Goal: Task Accomplishment & Management: Manage account settings

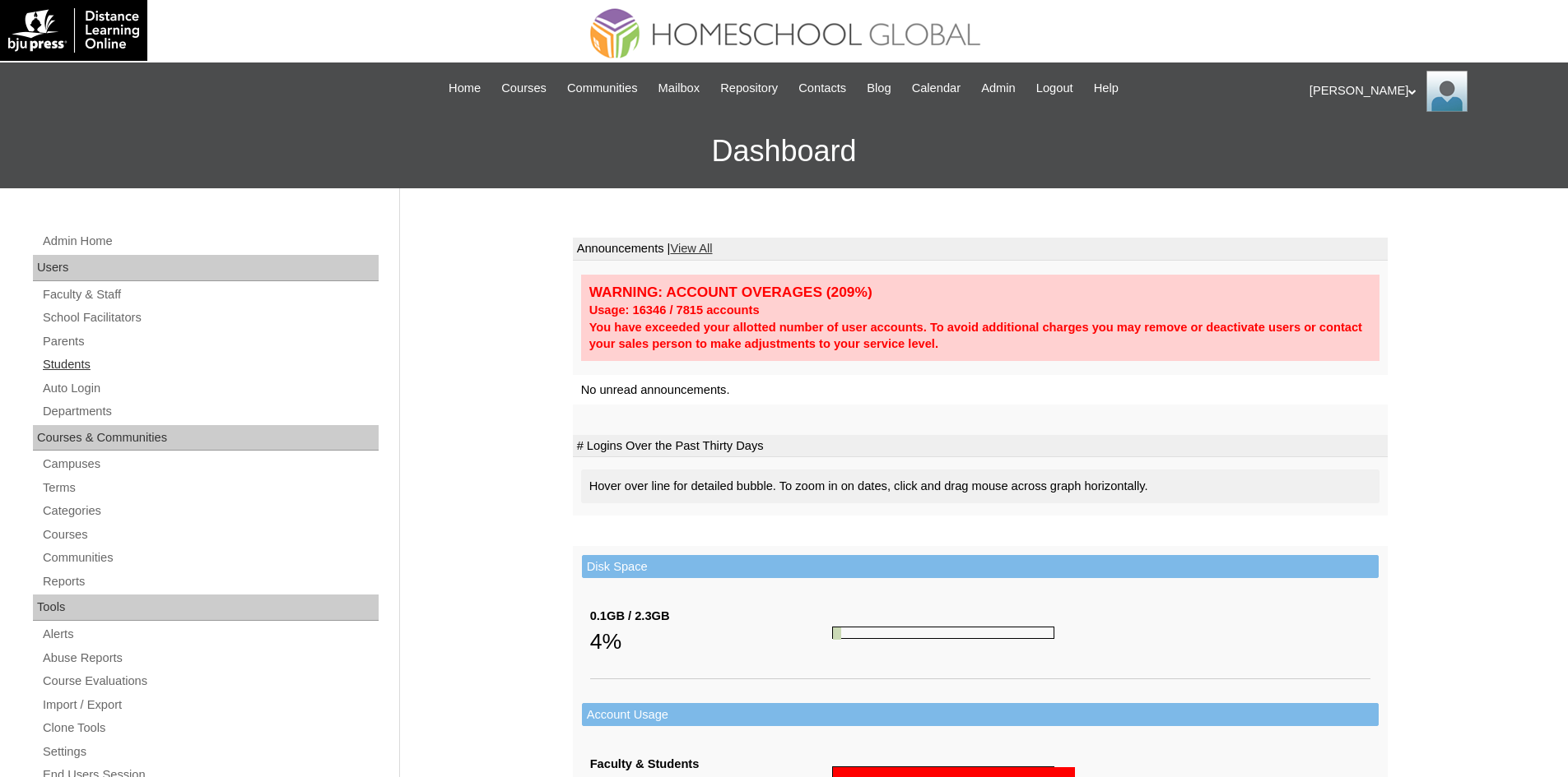
click at [88, 362] on link "Students" at bounding box center [210, 365] width 337 height 21
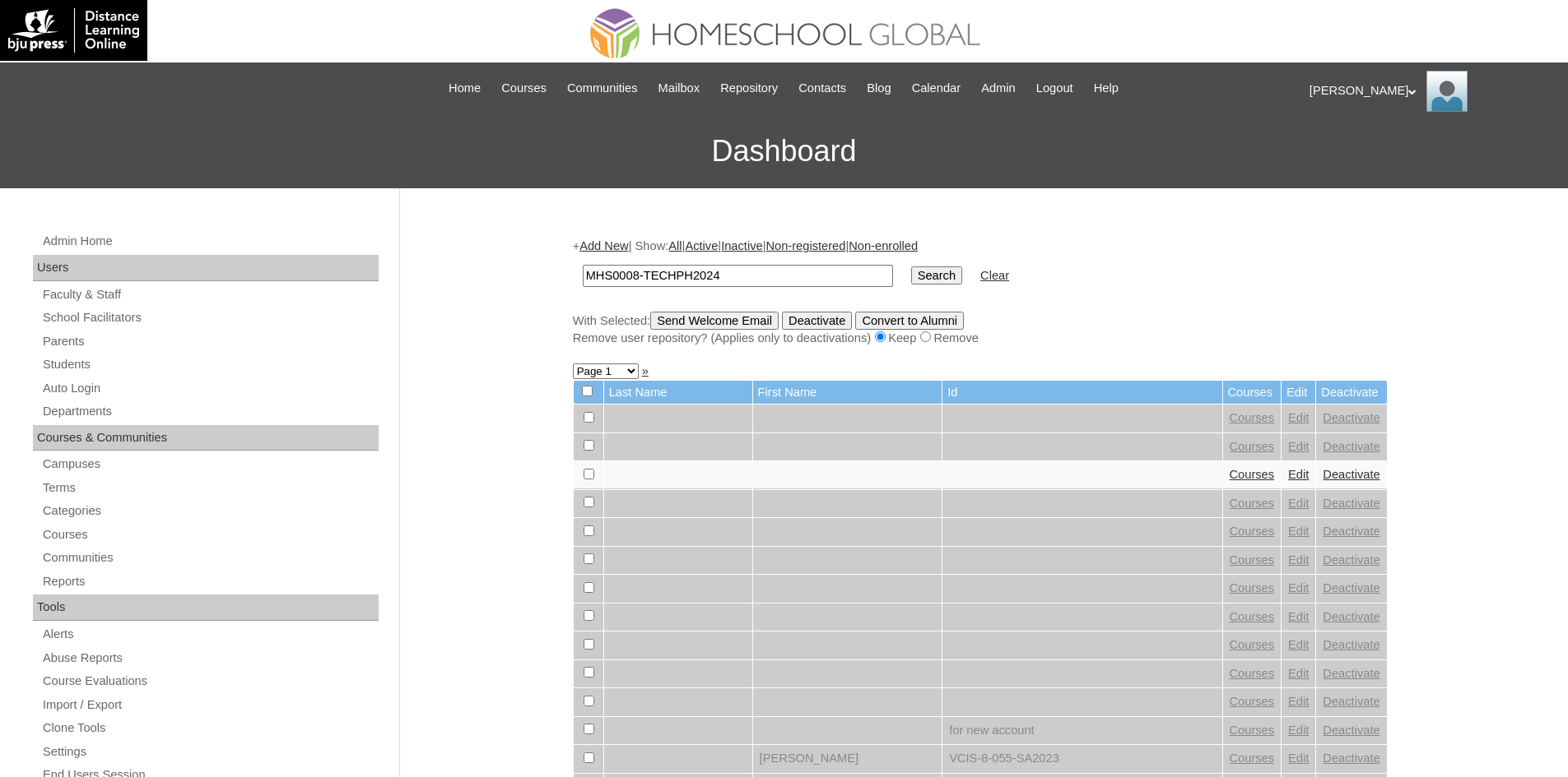
type input "MHS0008-TECHPH2024"
click at [911, 281] on input "Search" at bounding box center [936, 275] width 51 height 18
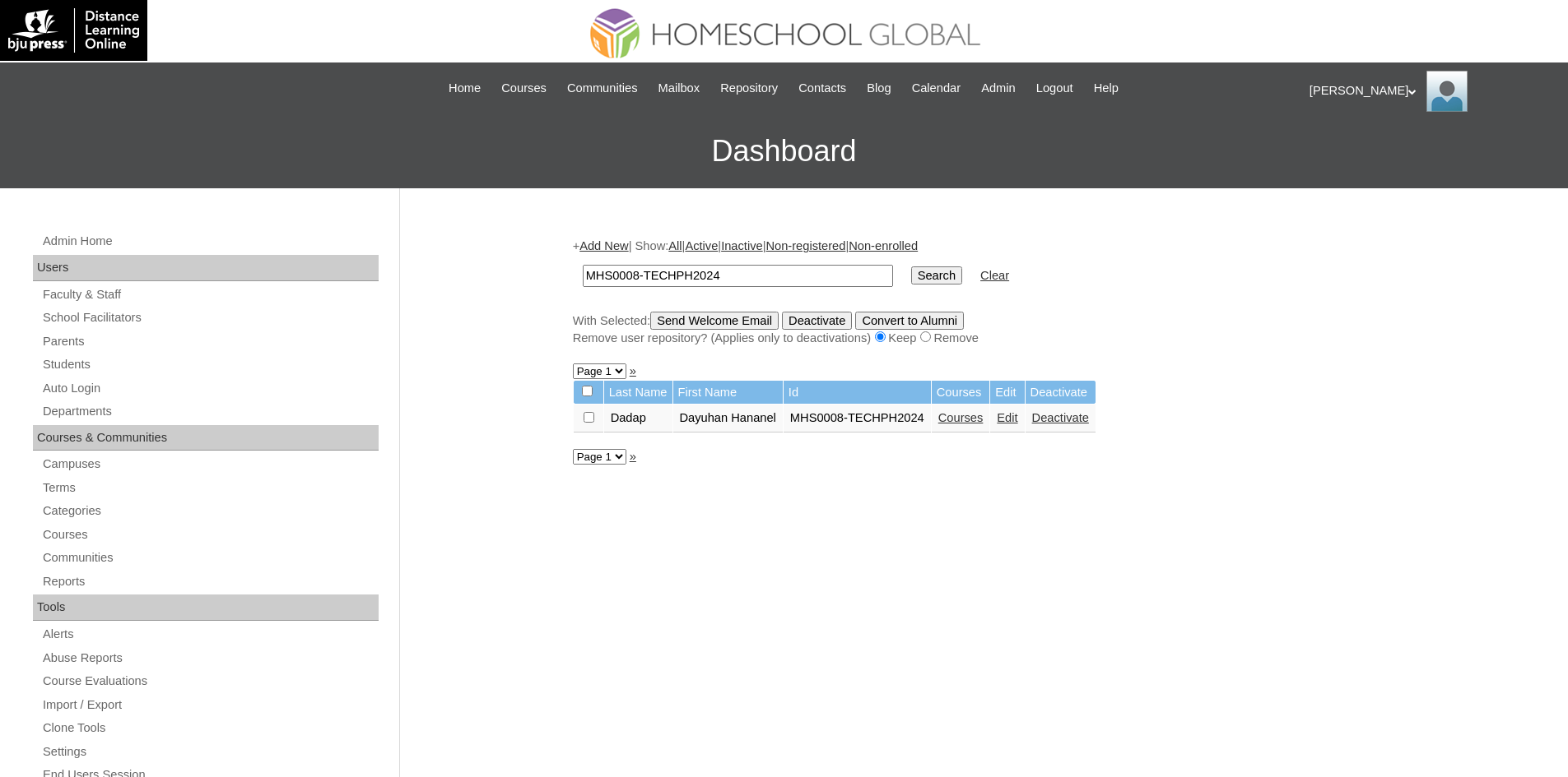
click at [1016, 420] on link "Edit" at bounding box center [1007, 418] width 21 height 13
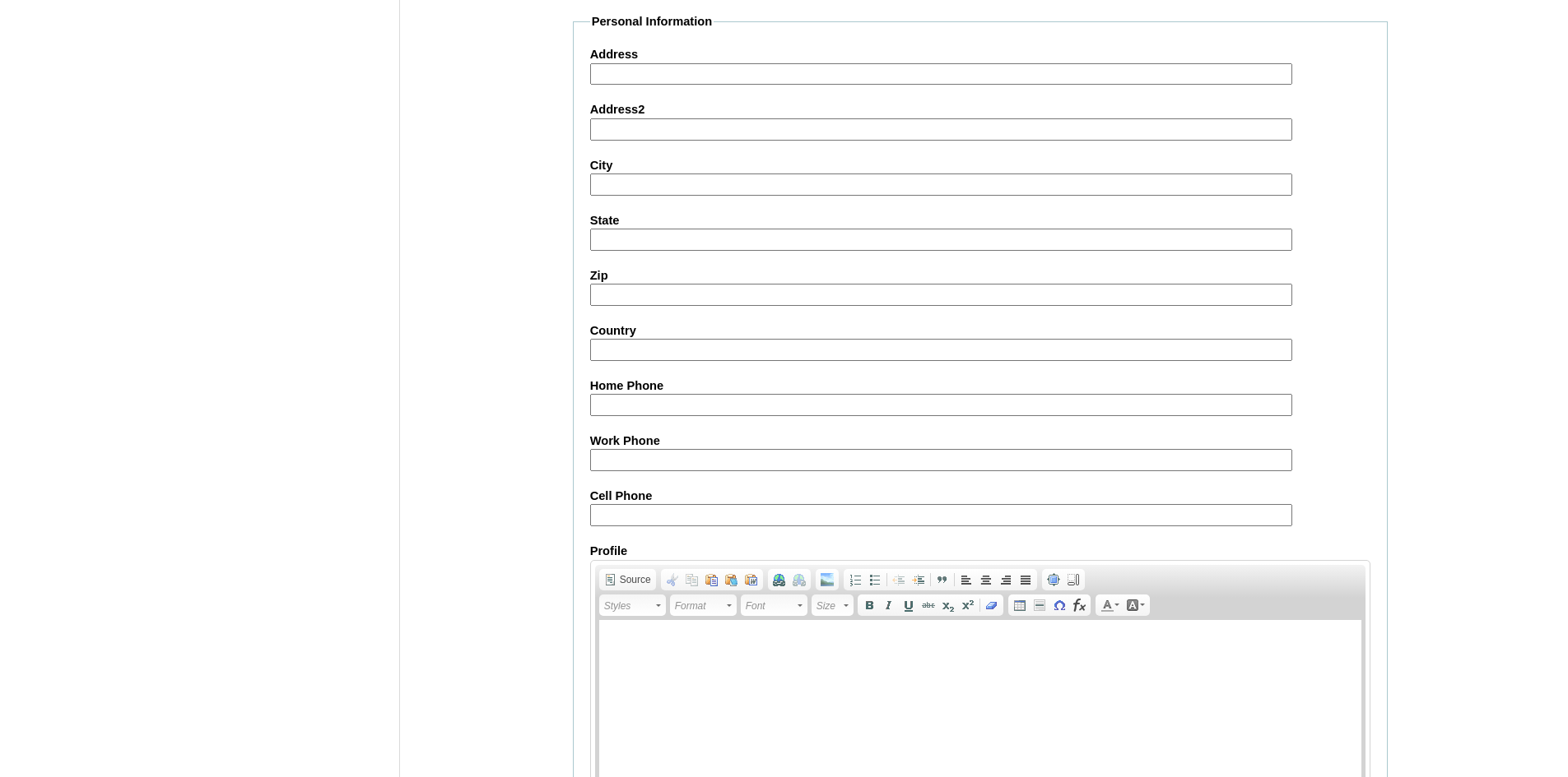
scroll to position [1729, 0]
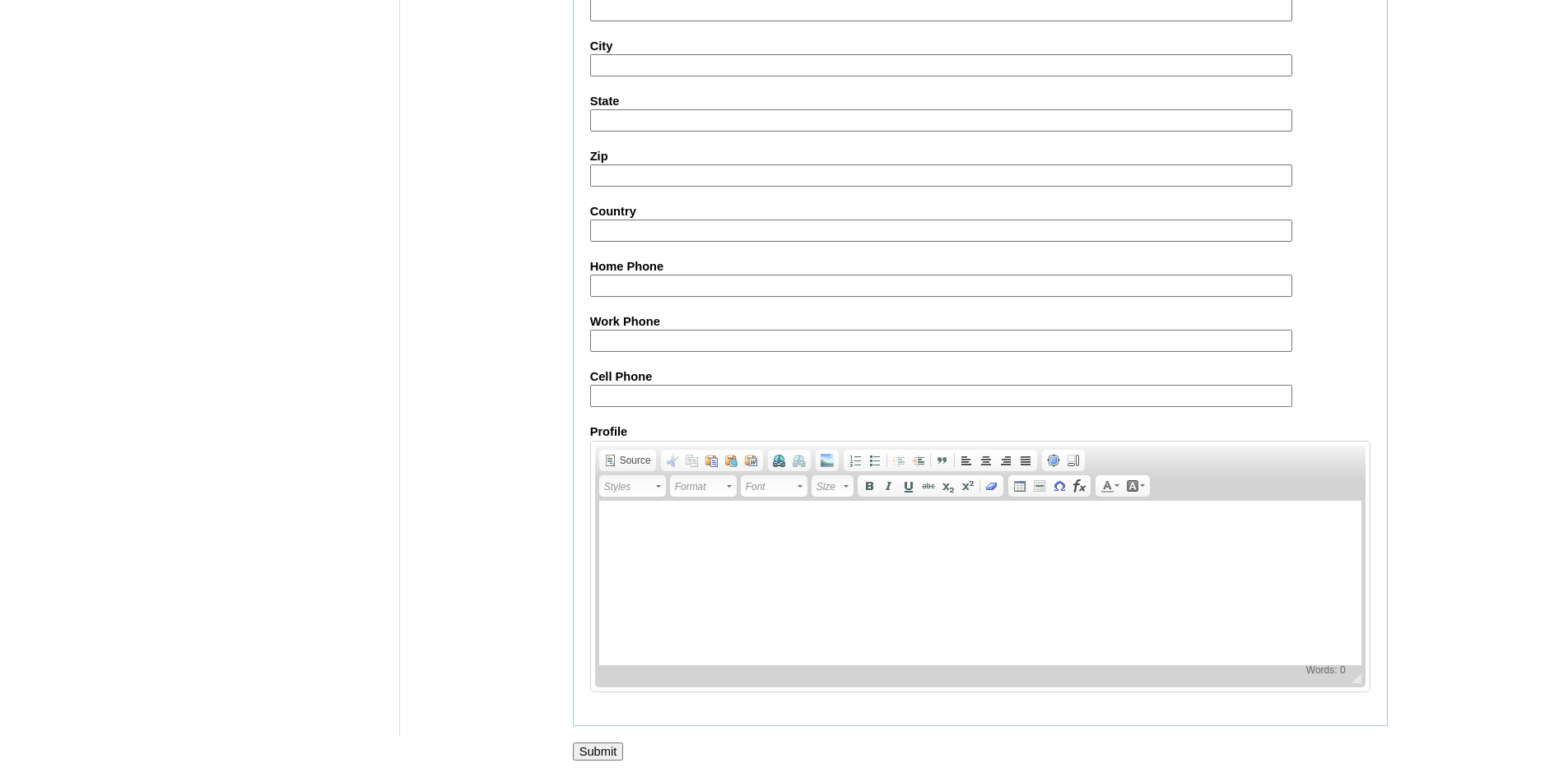
click at [589, 743] on input "Submit" at bounding box center [599, 752] width 51 height 18
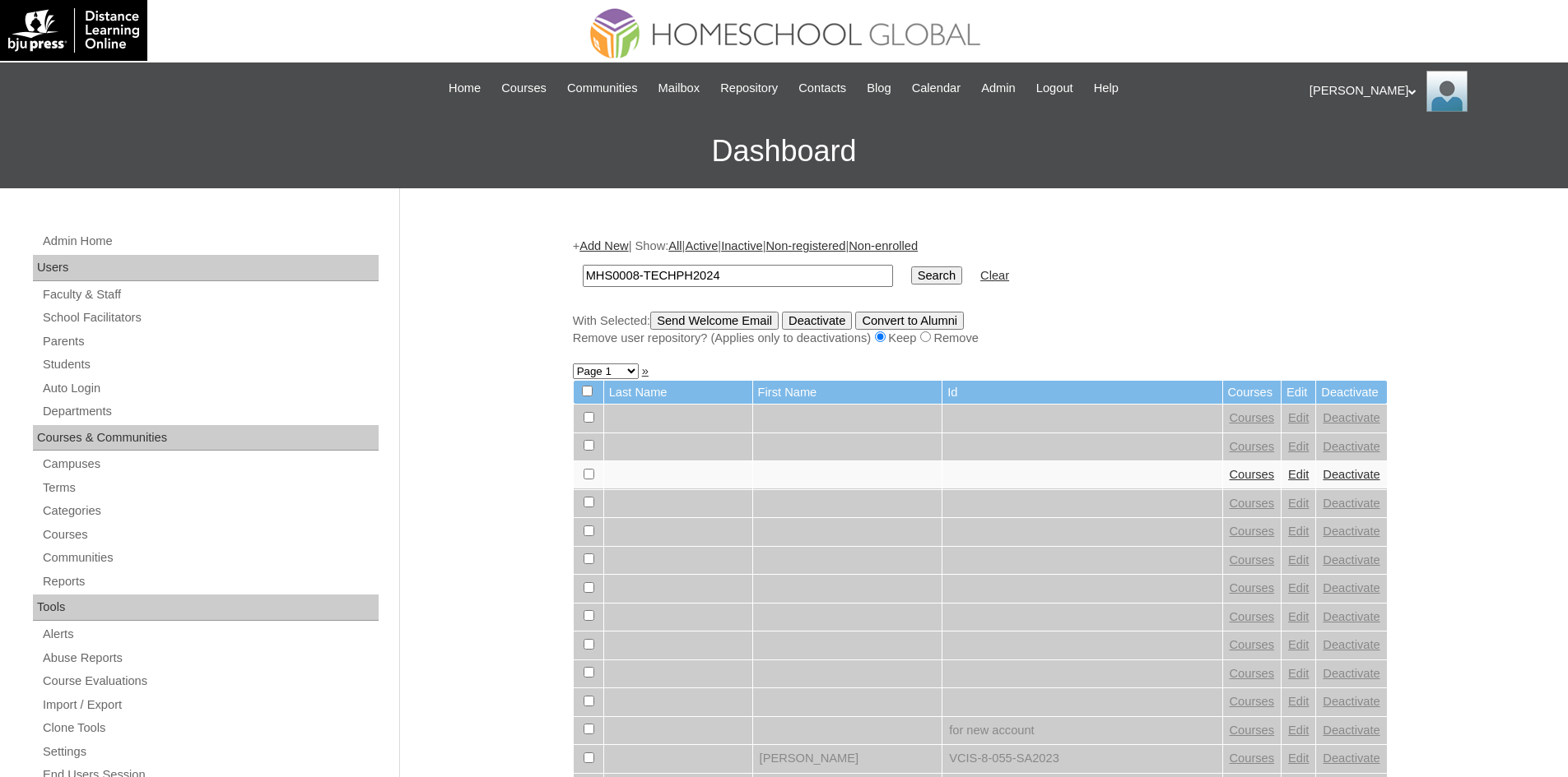
type input "MHS0008-TECHPH2024"
click at [911, 280] on input "Search" at bounding box center [936, 275] width 51 height 18
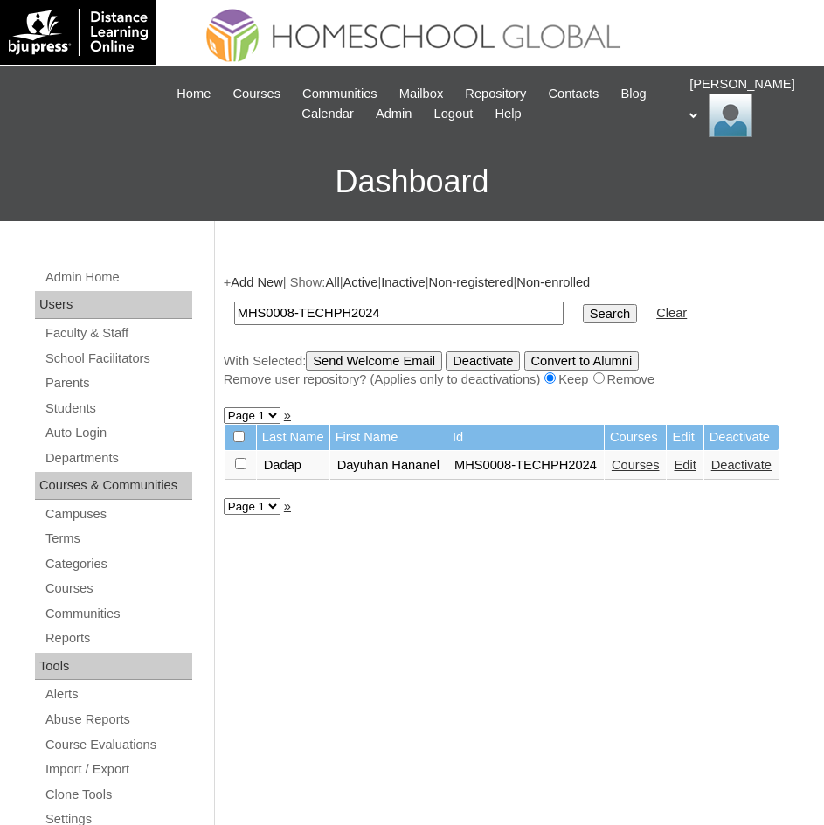
click at [659, 470] on link "Courses" at bounding box center [636, 465] width 48 height 14
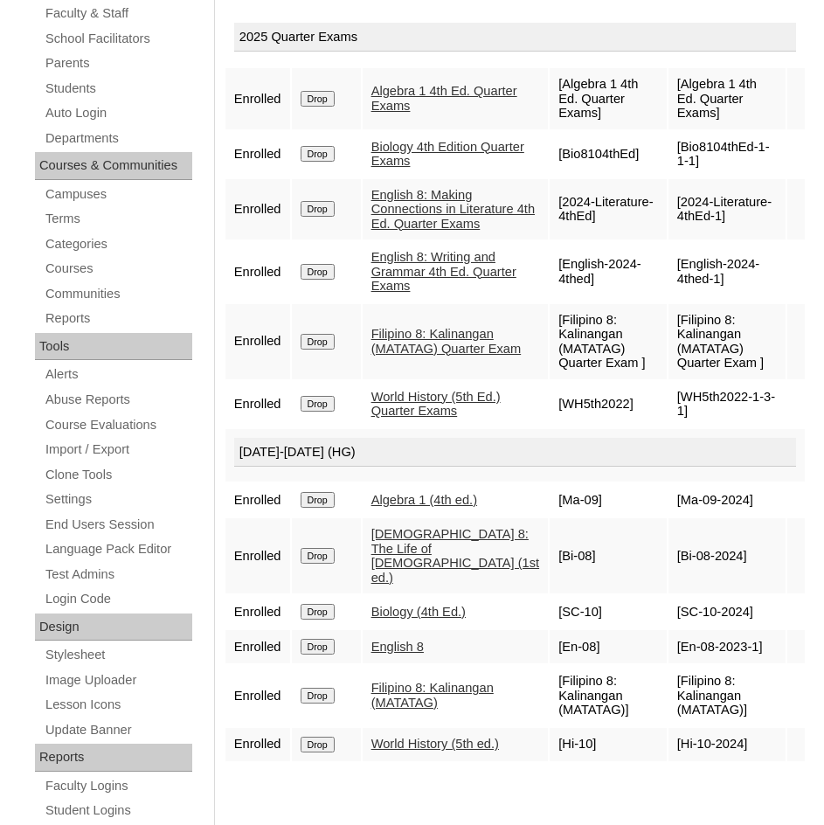
scroll to position [87, 0]
